Goal: Find specific page/section: Find specific page/section

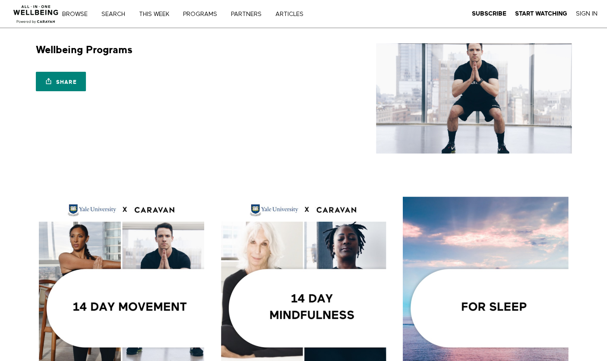
click at [77, 10] on nav "Browse Search THIS WEEK PROGRAMS PARTNERS ARTICLES Subscribe Start Watching Sig…" at bounding box center [194, 14] width 253 height 9
click at [78, 13] on link "Browse" at bounding box center [78, 14] width 38 height 6
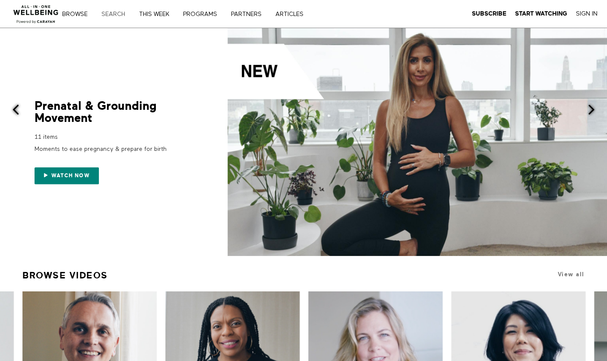
click at [115, 14] on link "Search" at bounding box center [117, 14] width 36 height 6
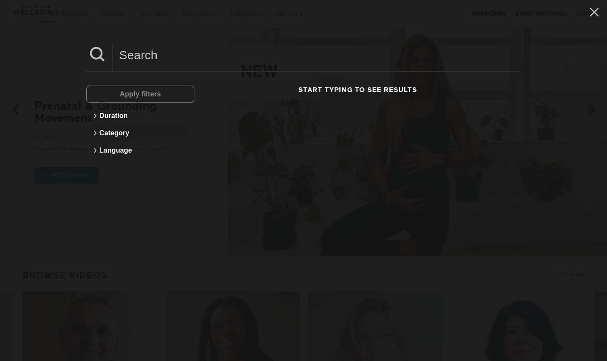
click at [95, 134] on icon at bounding box center [95, 133] width 10 height 10
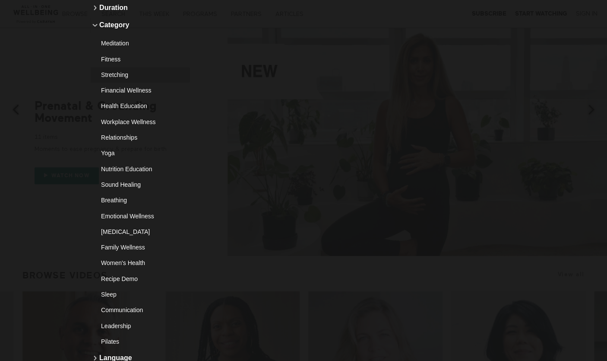
scroll to position [122, 0]
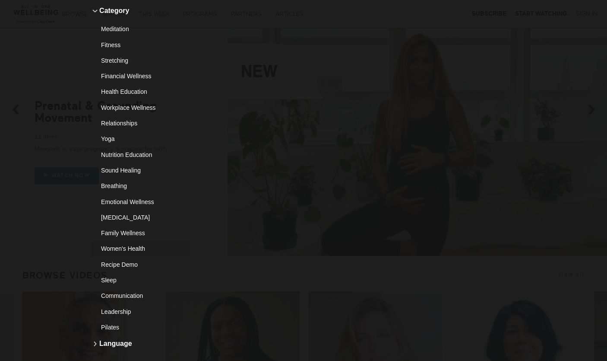
click at [127, 248] on div "Women's Health" at bounding box center [137, 248] width 72 height 9
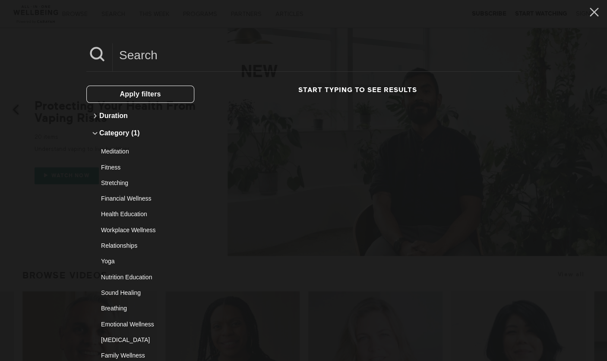
click at [143, 94] on span "Apply filters" at bounding box center [140, 93] width 41 height 7
